Goal: Navigation & Orientation: Find specific page/section

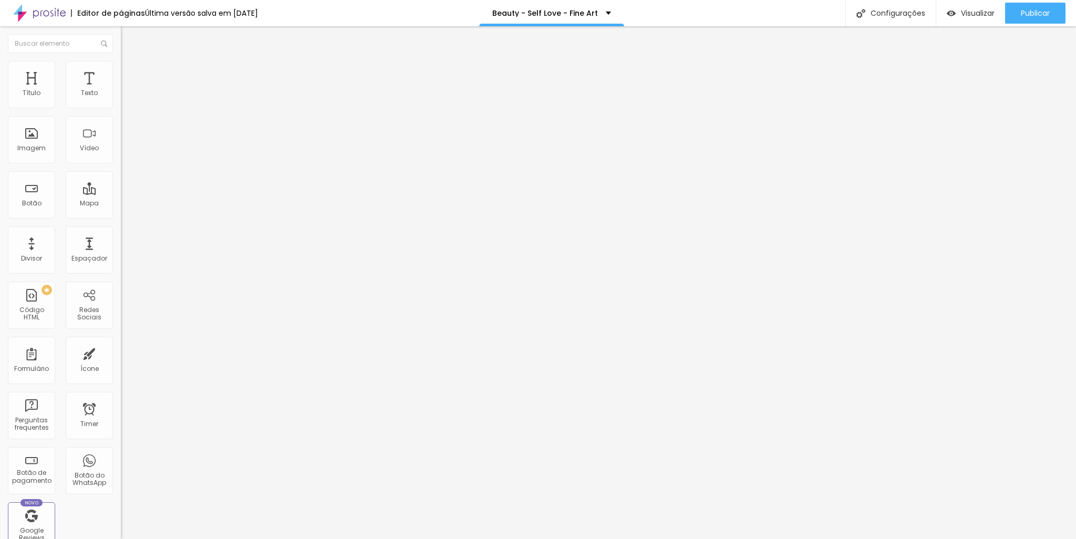
click at [58, 14] on img at bounding box center [39, 13] width 53 height 26
